Goal: Task Accomplishment & Management: Use online tool/utility

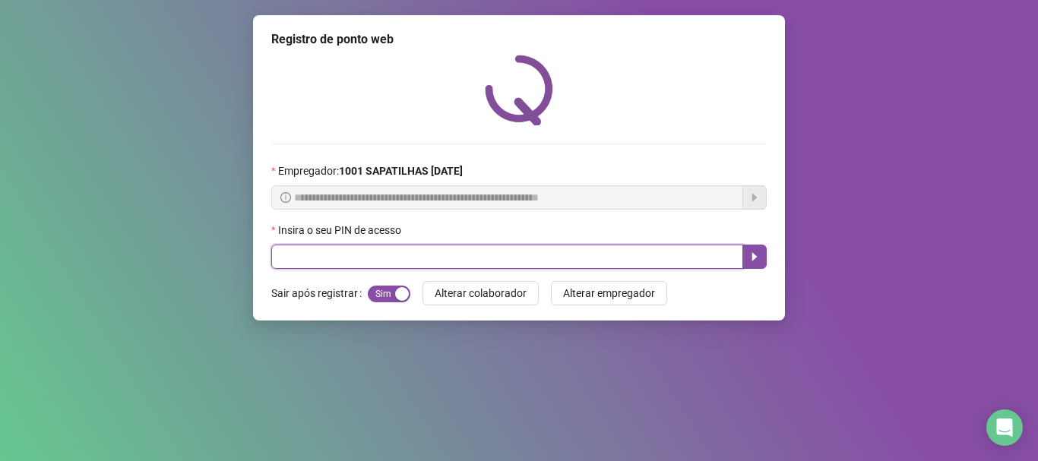
click at [488, 248] on input "text" at bounding box center [507, 257] width 472 height 24
type input "*****"
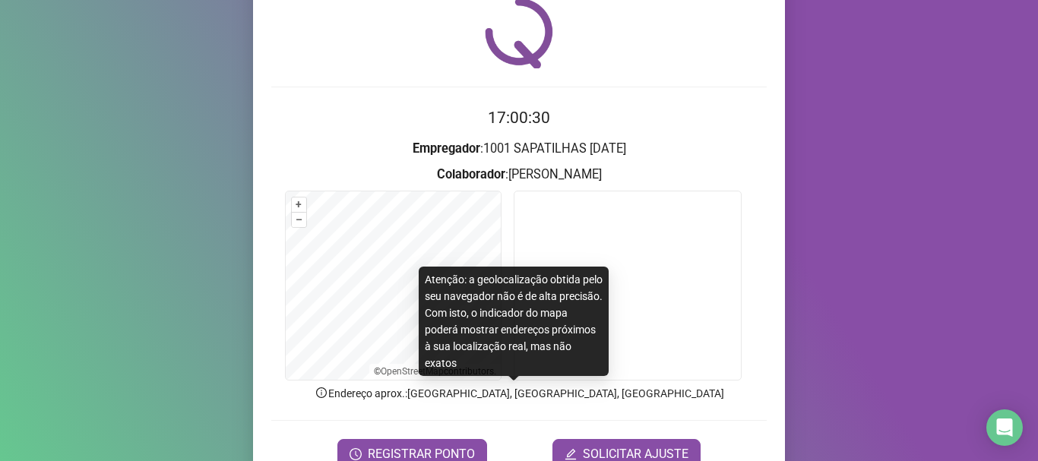
scroll to position [132, 0]
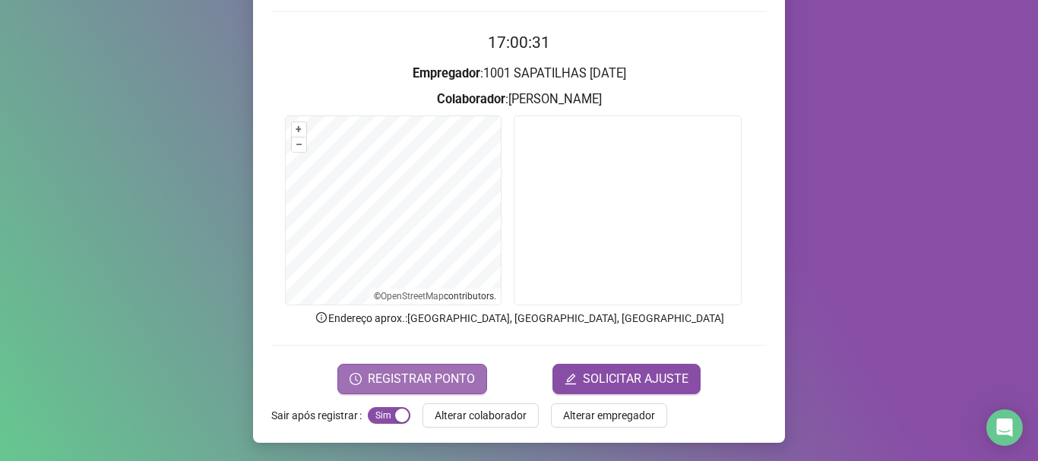
click at [428, 379] on span "REGISTRAR PONTO" at bounding box center [421, 379] width 107 height 18
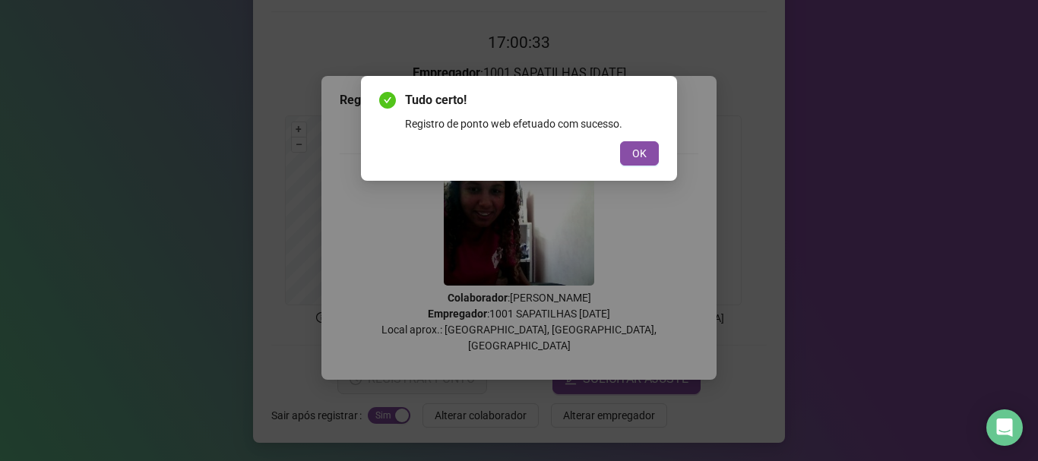
click at [642, 135] on div "Tudo certo! Registro de ponto web efetuado com sucesso. OK" at bounding box center [519, 128] width 280 height 74
click at [643, 147] on span "OK" at bounding box center [639, 153] width 14 height 17
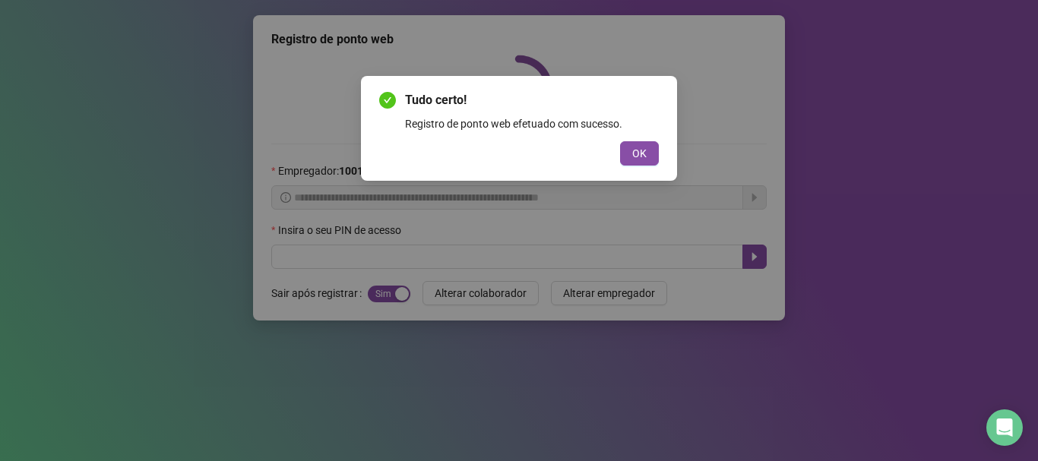
scroll to position [0, 0]
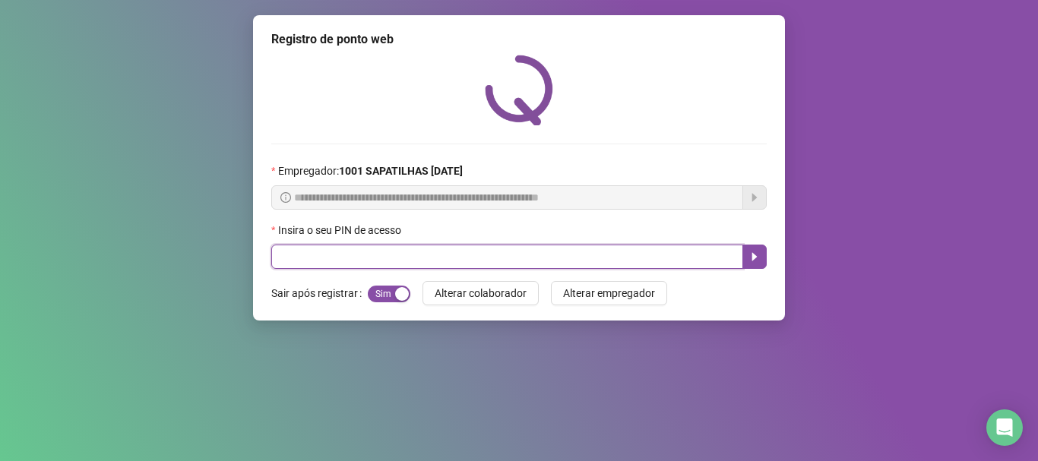
click at [653, 254] on input "text" at bounding box center [507, 257] width 472 height 24
type input "*****"
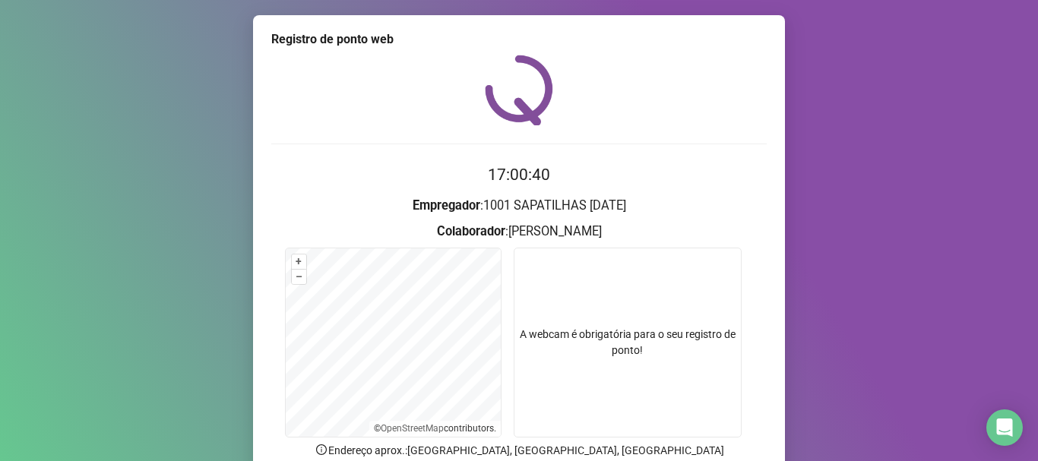
scroll to position [132, 0]
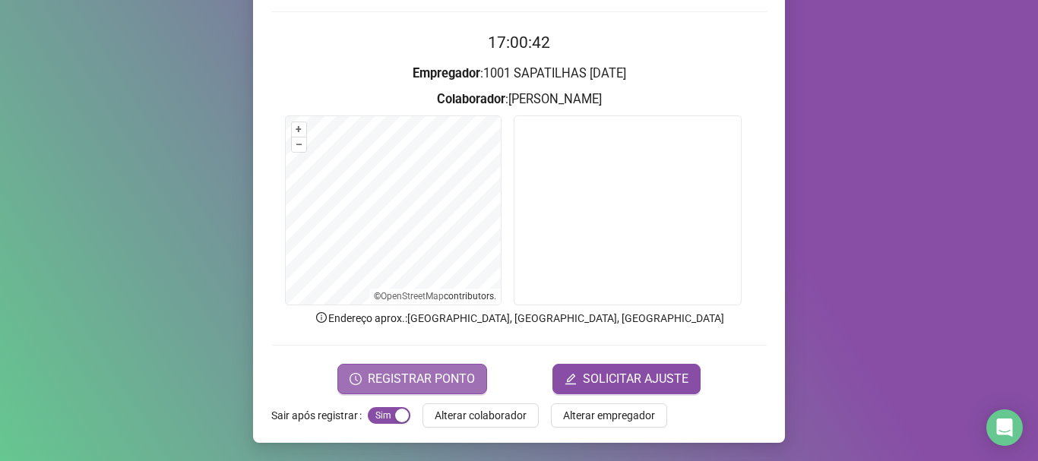
click at [460, 381] on span "REGISTRAR PONTO" at bounding box center [421, 379] width 107 height 18
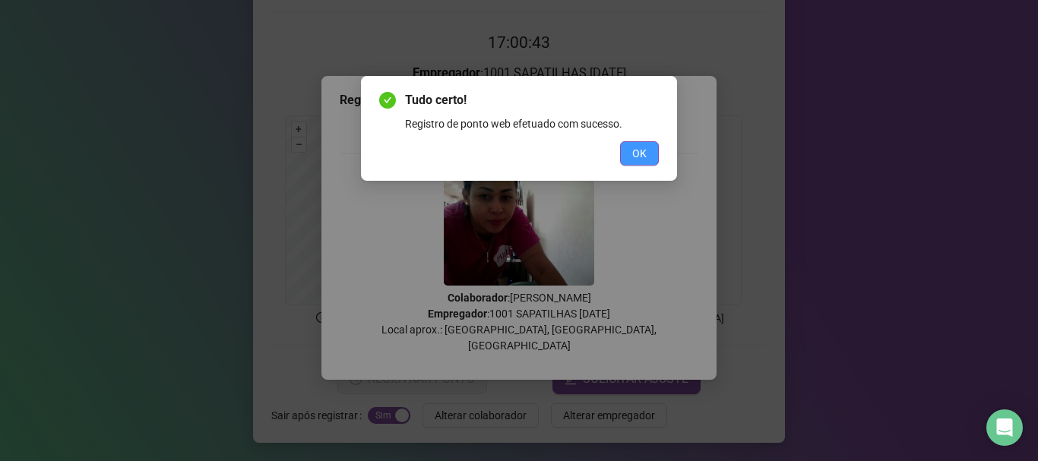
click at [643, 155] on span "OK" at bounding box center [639, 153] width 14 height 17
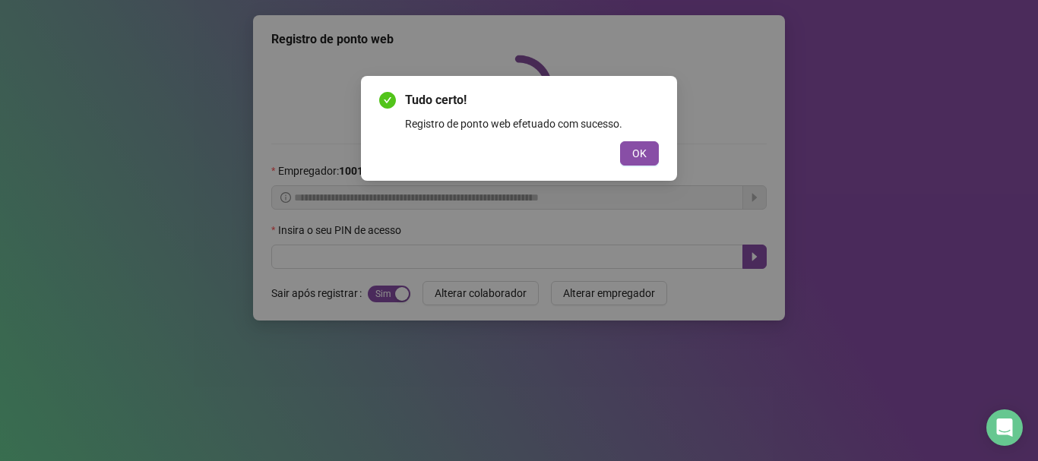
scroll to position [0, 0]
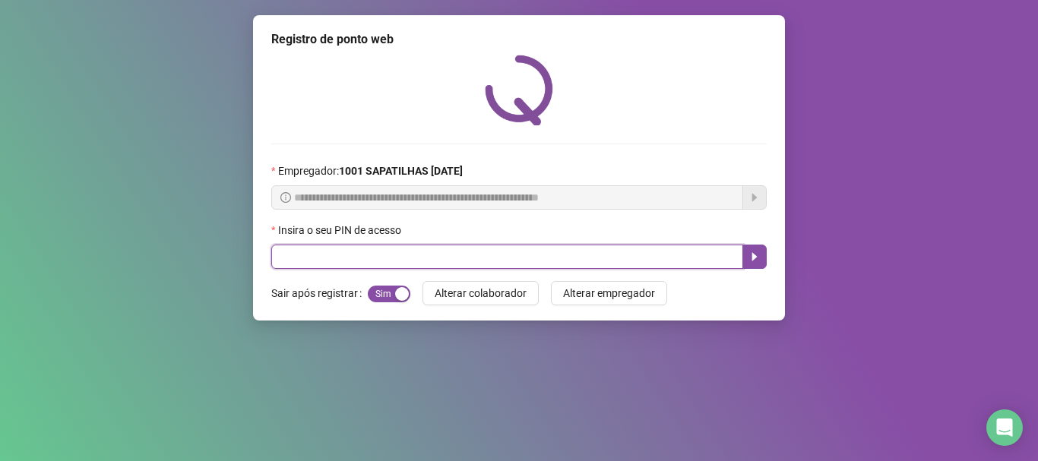
click at [311, 261] on input "text" at bounding box center [507, 257] width 472 height 24
type input "*****"
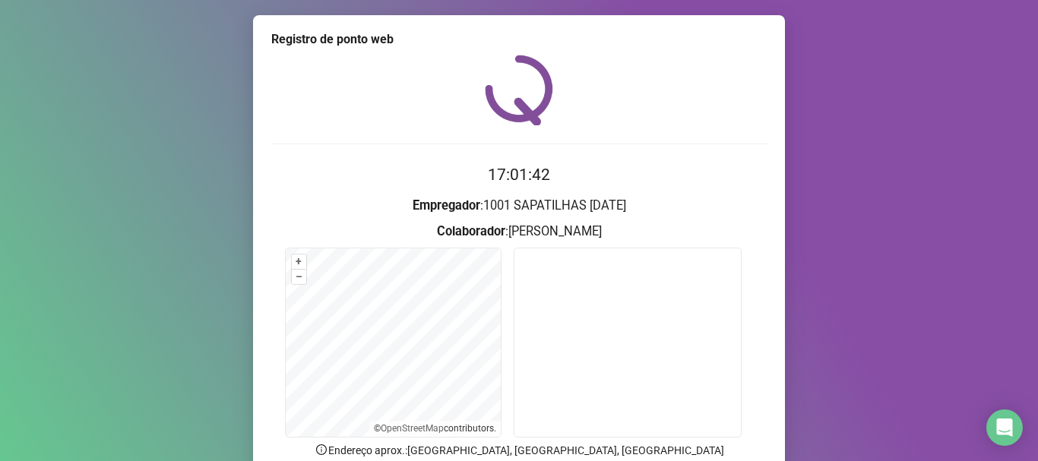
scroll to position [132, 0]
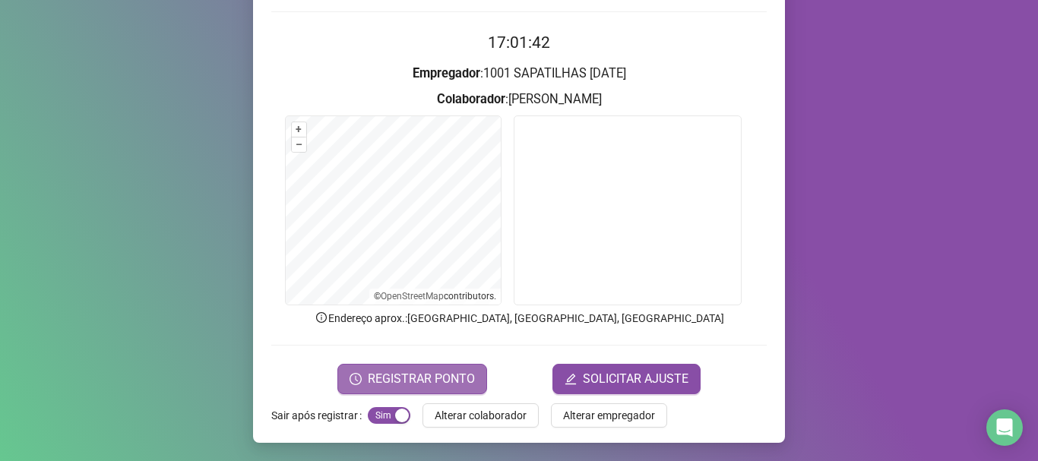
click at [433, 381] on span "REGISTRAR PONTO" at bounding box center [421, 379] width 107 height 18
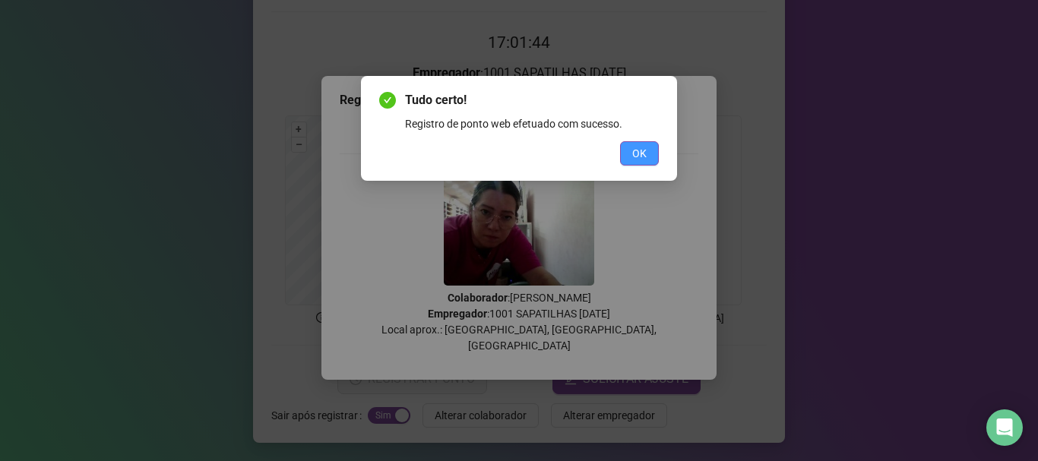
click at [647, 159] on button "OK" at bounding box center [639, 153] width 39 height 24
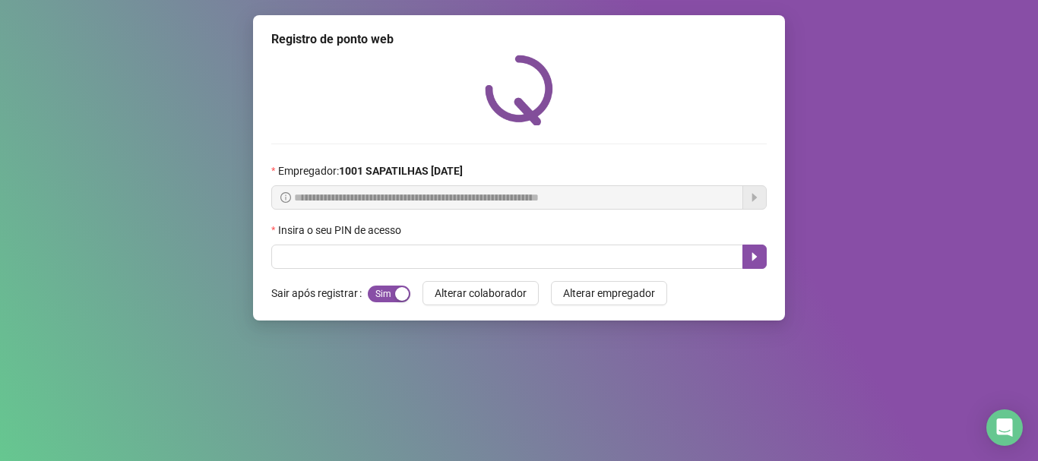
scroll to position [0, 0]
